Goal: Transaction & Acquisition: Purchase product/service

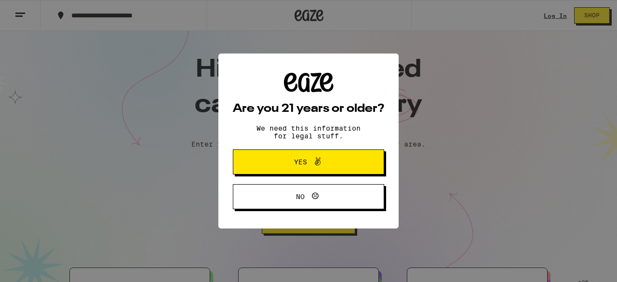
click at [266, 154] on button "Yes" at bounding box center [308, 162] width 151 height 25
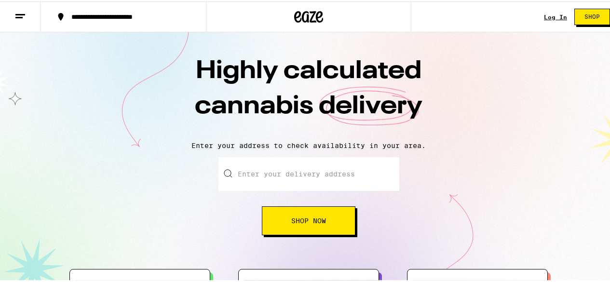
click at [232, 171] on div at bounding box center [308, 173] width 181 height 34
click at [254, 174] on input "Enter your delivery address" at bounding box center [308, 173] width 181 height 34
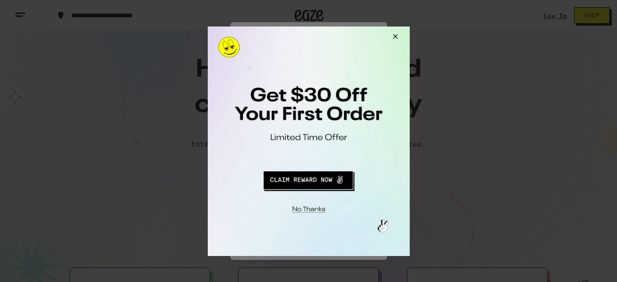
type input "[STREET_ADDRESS][PERSON_NAME]"
